Goal: Task Accomplishment & Management: Manage account settings

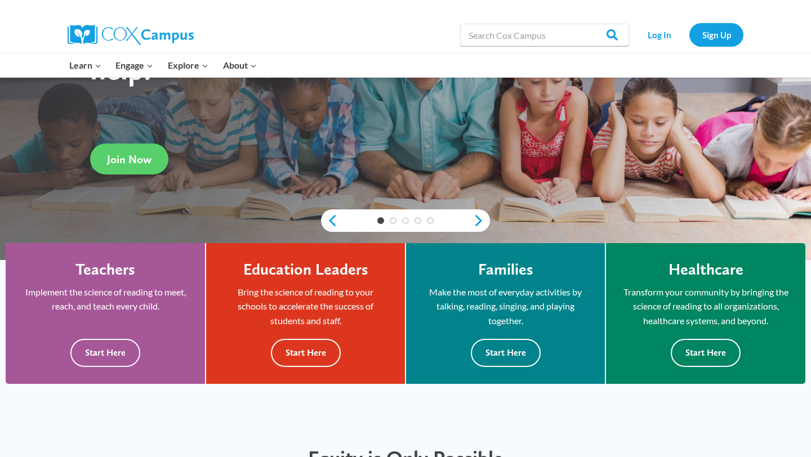
scroll to position [162, 0]
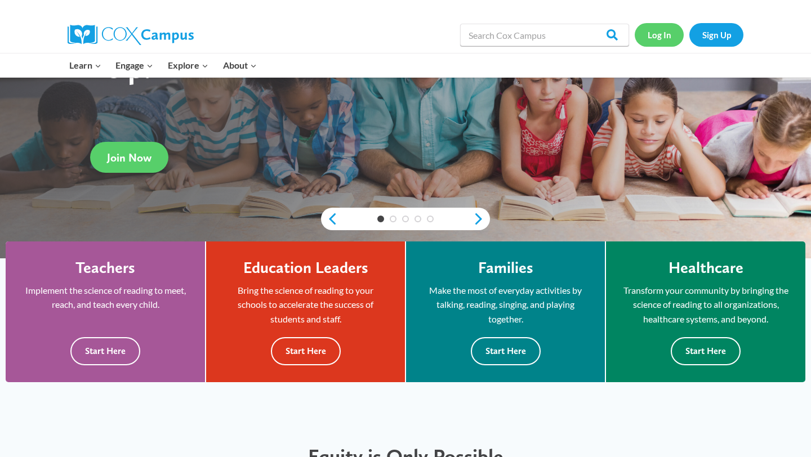
click at [661, 32] on link "Log In" at bounding box center [659, 34] width 49 height 23
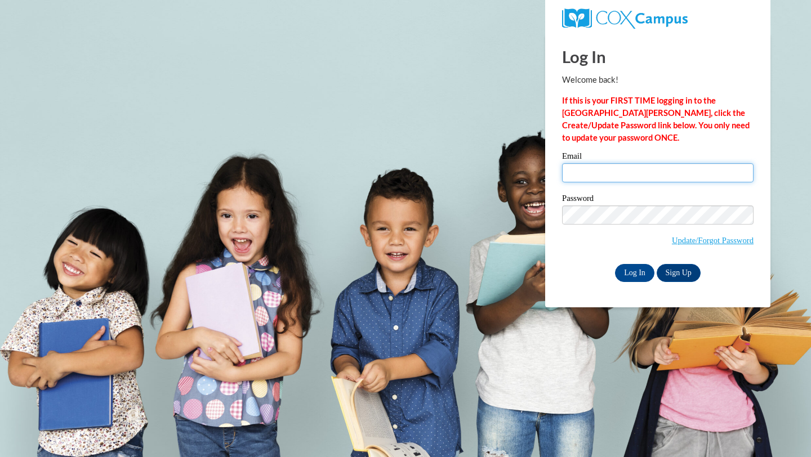
click at [628, 171] on input "Email" at bounding box center [657, 172] width 191 height 19
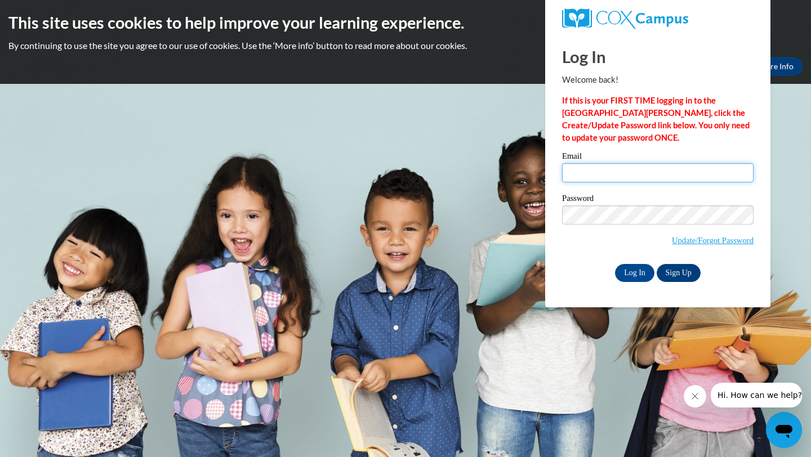
click at [657, 165] on input "Email" at bounding box center [657, 172] width 191 height 19
click at [657, 140] on p "If this is your FIRST TIME logging in to the NEW Cox Campus, click the Create/U…" at bounding box center [657, 120] width 191 height 50
click at [618, 174] on input "Email" at bounding box center [657, 172] width 191 height 19
click at [630, 151] on div "Log In Welcome back! If this is your FIRST TIME logging in to the NEW Cox Campu…" at bounding box center [657, 158] width 191 height 248
click at [596, 175] on input "Email" at bounding box center [657, 172] width 191 height 19
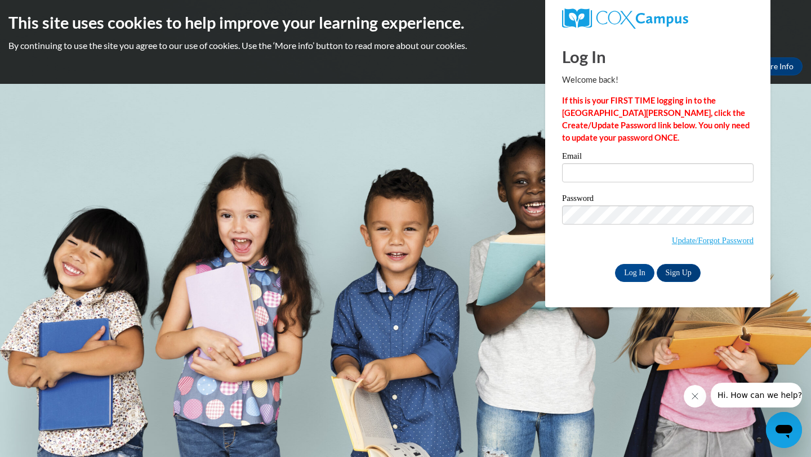
click at [613, 154] on label "Email" at bounding box center [657, 157] width 191 height 11
click at [613, 163] on input "Email" at bounding box center [657, 172] width 191 height 19
click at [704, 238] on link "Update/Forgot Password" at bounding box center [713, 240] width 82 height 9
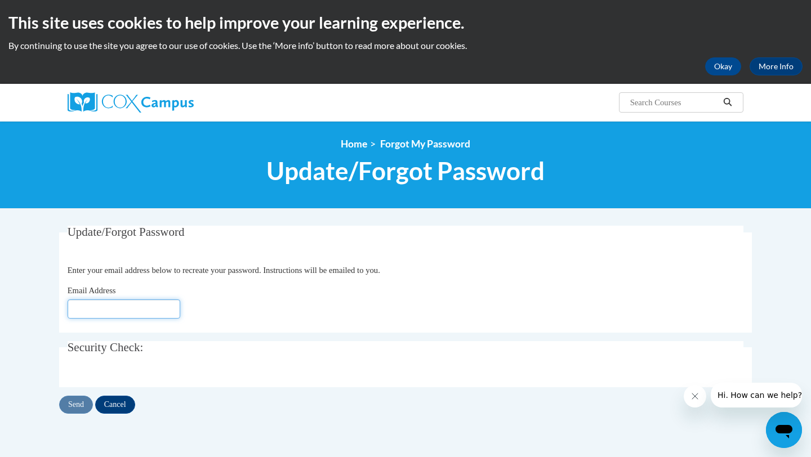
click at [113, 309] on input "Email Address" at bounding box center [124, 309] width 113 height 19
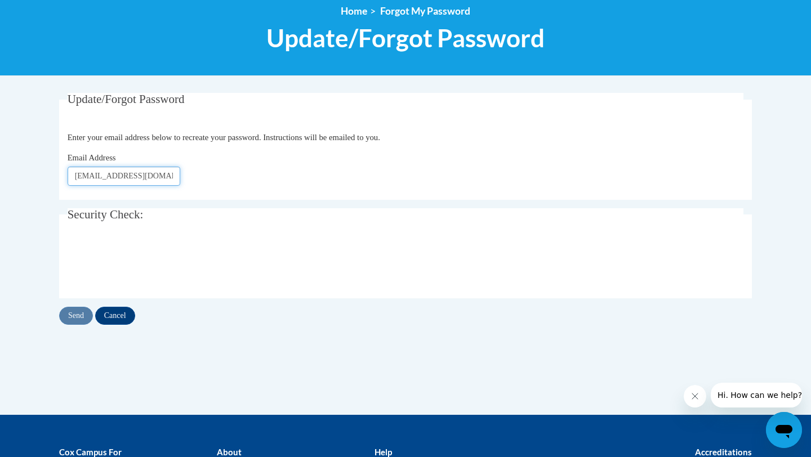
scroll to position [137, 0]
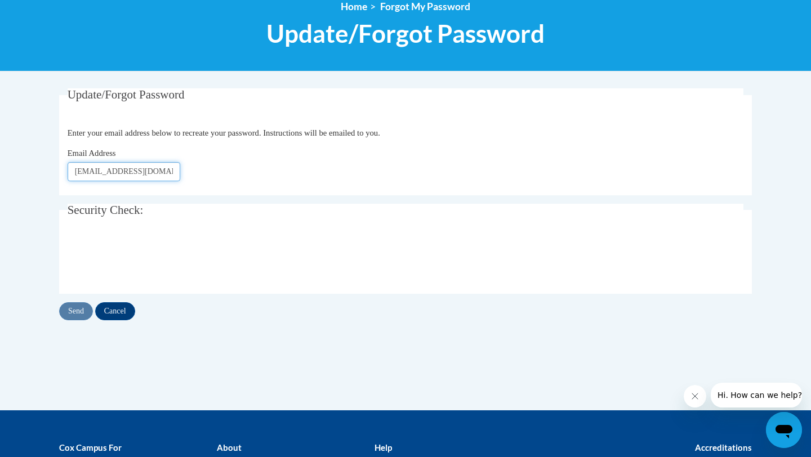
type input "ljohns15@my.athens.edu"
click at [82, 310] on input "Send" at bounding box center [76, 311] width 34 height 18
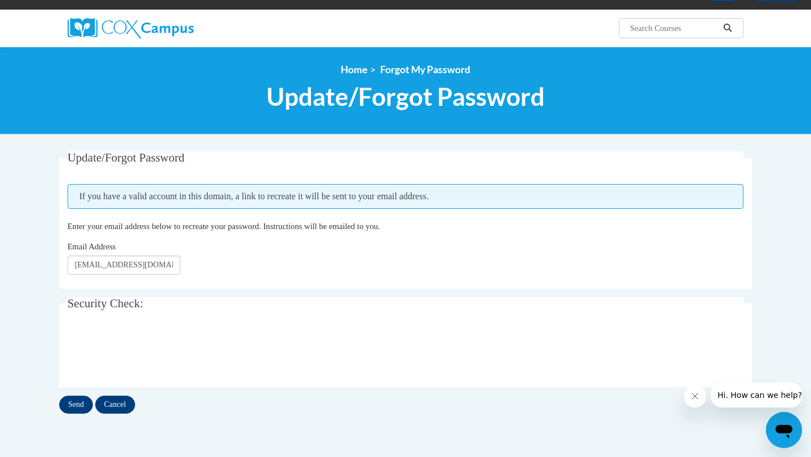
scroll to position [81, 0]
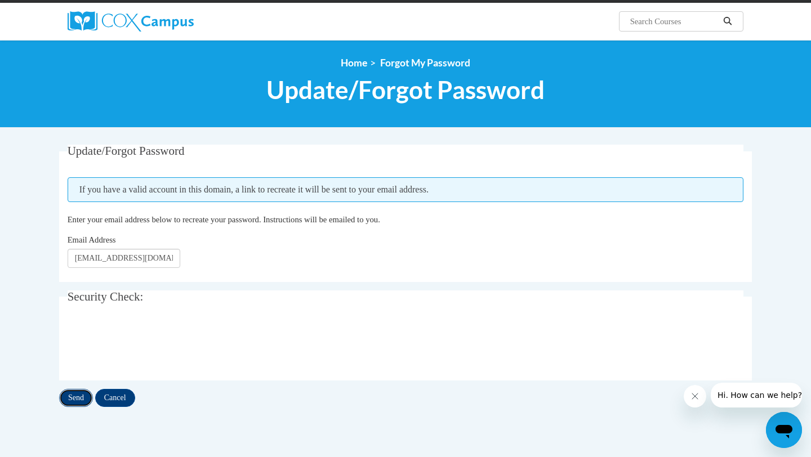
click at [82, 398] on input "Send" at bounding box center [76, 398] width 34 height 18
